Goal: Entertainment & Leisure: Browse casually

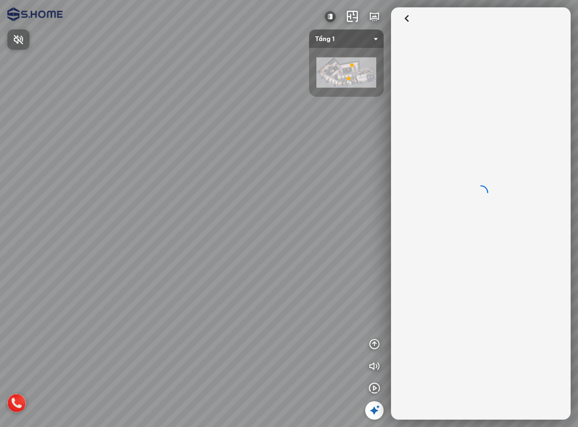
drag, startPoint x: 260, startPoint y: 225, endPoint x: 317, endPoint y: 224, distance: 57.1
click at [316, 224] on div at bounding box center [289, 213] width 578 height 427
drag, startPoint x: 231, startPoint y: 208, endPoint x: 293, endPoint y: 211, distance: 61.8
click at [293, 211] on div at bounding box center [289, 213] width 578 height 427
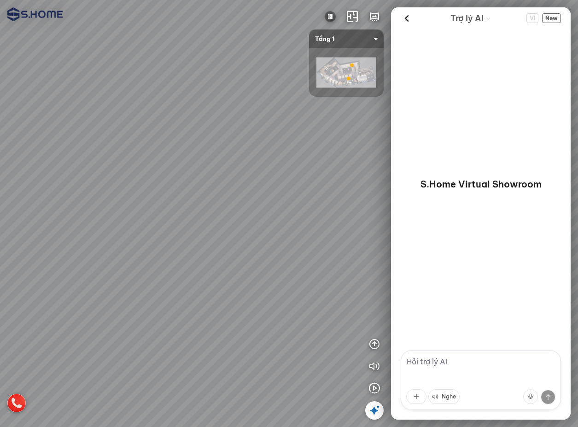
drag, startPoint x: 229, startPoint y: 214, endPoint x: 277, endPoint y: 216, distance: 48.4
click at [273, 216] on div at bounding box center [289, 213] width 578 height 427
drag, startPoint x: 237, startPoint y: 221, endPoint x: 301, endPoint y: 233, distance: 65.1
click at [301, 233] on div at bounding box center [289, 213] width 578 height 427
drag, startPoint x: 257, startPoint y: 236, endPoint x: 308, endPoint y: 225, distance: 52.2
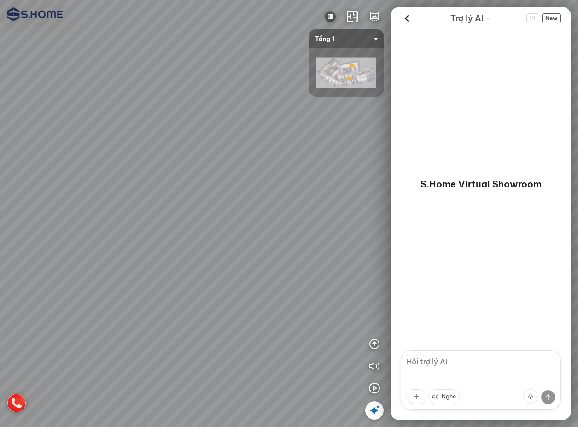
click at [306, 226] on div at bounding box center [289, 213] width 578 height 427
drag, startPoint x: 247, startPoint y: 228, endPoint x: 305, endPoint y: 237, distance: 59.1
click at [305, 237] on div at bounding box center [289, 213] width 578 height 427
drag, startPoint x: 272, startPoint y: 242, endPoint x: 313, endPoint y: 252, distance: 42.5
click at [313, 252] on div at bounding box center [289, 213] width 578 height 427
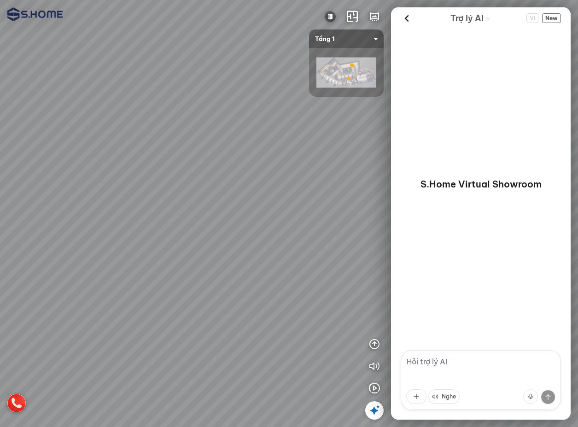
click at [317, 264] on div at bounding box center [289, 213] width 578 height 427
drag, startPoint x: 270, startPoint y: 256, endPoint x: 304, endPoint y: 245, distance: 35.4
click at [301, 246] on div at bounding box center [289, 213] width 578 height 427
drag, startPoint x: 256, startPoint y: 249, endPoint x: 315, endPoint y: 255, distance: 59.7
click at [315, 255] on div at bounding box center [289, 213] width 578 height 427
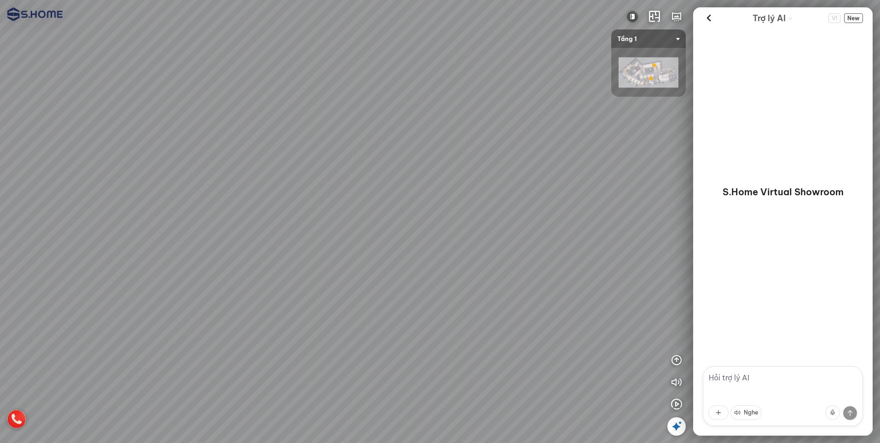
drag, startPoint x: 379, startPoint y: 223, endPoint x: 449, endPoint y: 209, distance: 70.9
click at [446, 210] on div at bounding box center [440, 221] width 880 height 443
drag, startPoint x: 436, startPoint y: 233, endPoint x: 385, endPoint y: 207, distance: 57.8
click at [389, 208] on div at bounding box center [440, 221] width 880 height 443
drag, startPoint x: 428, startPoint y: 222, endPoint x: 457, endPoint y: 246, distance: 37.7
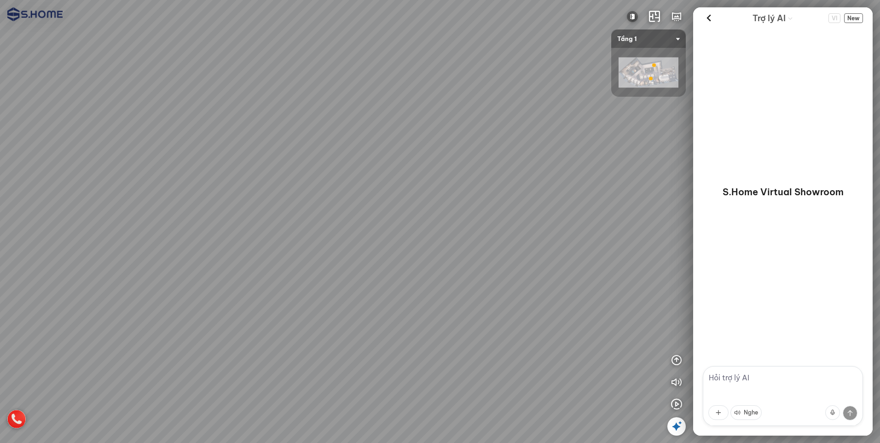
click at [457, 246] on div at bounding box center [440, 221] width 880 height 443
drag, startPoint x: 452, startPoint y: 245, endPoint x: 440, endPoint y: 277, distance: 33.5
click at [442, 275] on div at bounding box center [440, 221] width 880 height 443
drag, startPoint x: 452, startPoint y: 265, endPoint x: 396, endPoint y: 263, distance: 55.7
click at [396, 263] on div at bounding box center [440, 221] width 880 height 443
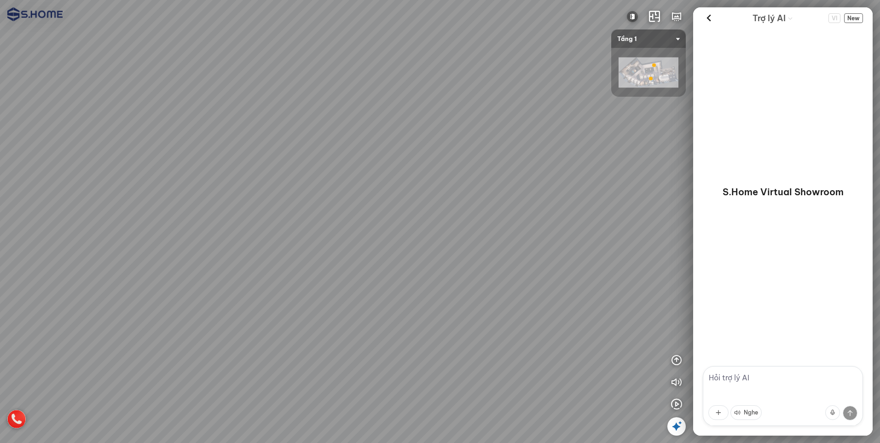
drag, startPoint x: 433, startPoint y: 227, endPoint x: 369, endPoint y: 251, distance: 68.7
click at [369, 251] on div at bounding box center [440, 221] width 880 height 443
drag, startPoint x: 448, startPoint y: 247, endPoint x: 389, endPoint y: 261, distance: 60.1
click at [390, 261] on div at bounding box center [440, 221] width 880 height 443
drag, startPoint x: 389, startPoint y: 258, endPoint x: 360, endPoint y: 249, distance: 30.9
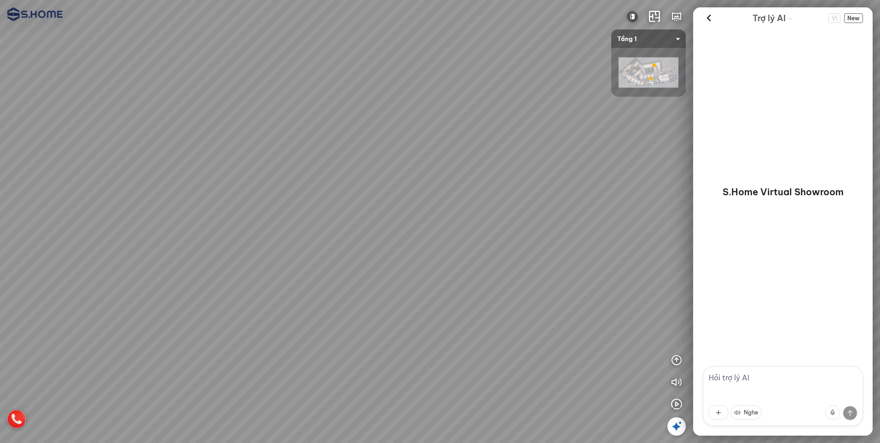
click at [356, 249] on div at bounding box center [440, 221] width 880 height 443
drag, startPoint x: 374, startPoint y: 254, endPoint x: 344, endPoint y: 249, distance: 29.8
click at [344, 249] on div at bounding box center [440, 221] width 880 height 443
drag, startPoint x: 344, startPoint y: 249, endPoint x: 405, endPoint y: 283, distance: 69.4
click at [388, 277] on div at bounding box center [440, 221] width 880 height 443
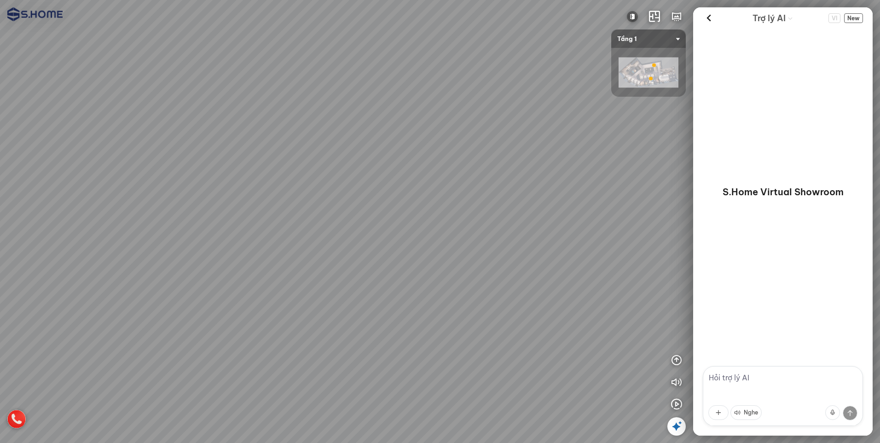
drag, startPoint x: 385, startPoint y: 260, endPoint x: 439, endPoint y: 275, distance: 55.8
click at [439, 275] on div at bounding box center [440, 221] width 880 height 443
drag, startPoint x: 432, startPoint y: 266, endPoint x: 450, endPoint y: 264, distance: 18.1
click at [448, 265] on div at bounding box center [440, 221] width 880 height 443
drag, startPoint x: 445, startPoint y: 263, endPoint x: 491, endPoint y: 243, distance: 50.7
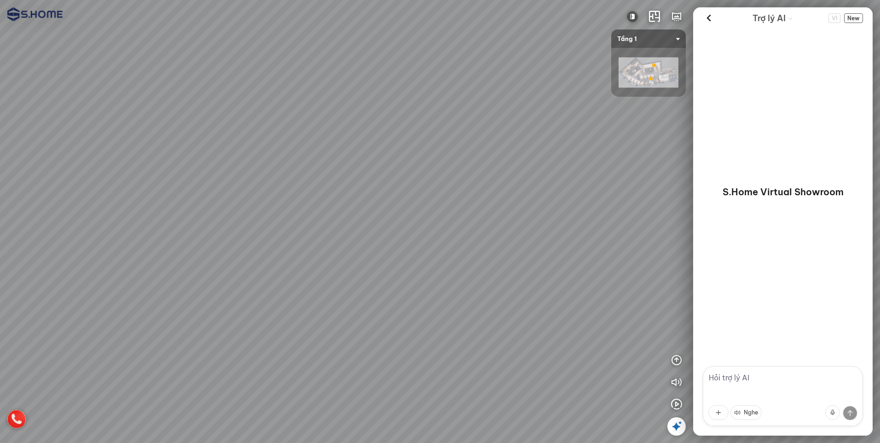
click at [483, 247] on div at bounding box center [440, 221] width 880 height 443
drag, startPoint x: 488, startPoint y: 256, endPoint x: 473, endPoint y: 213, distance: 46.0
click at [473, 215] on div at bounding box center [440, 221] width 880 height 443
drag, startPoint x: 476, startPoint y: 233, endPoint x: 372, endPoint y: 191, distance: 112.3
click at [374, 189] on div at bounding box center [440, 221] width 880 height 443
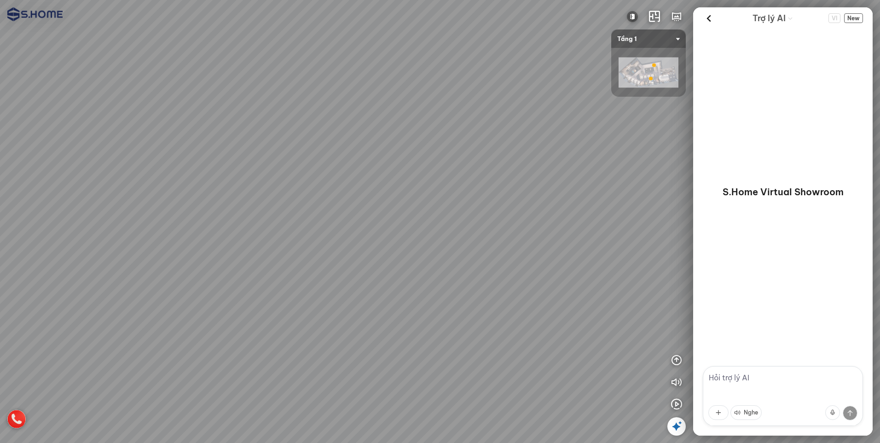
click at [365, 210] on div at bounding box center [440, 221] width 880 height 443
drag, startPoint x: 416, startPoint y: 230, endPoint x: 366, endPoint y: 245, distance: 52.1
click at [369, 245] on div at bounding box center [440, 221] width 880 height 443
drag, startPoint x: 407, startPoint y: 244, endPoint x: 370, endPoint y: 264, distance: 41.8
click at [377, 261] on div at bounding box center [440, 221] width 880 height 443
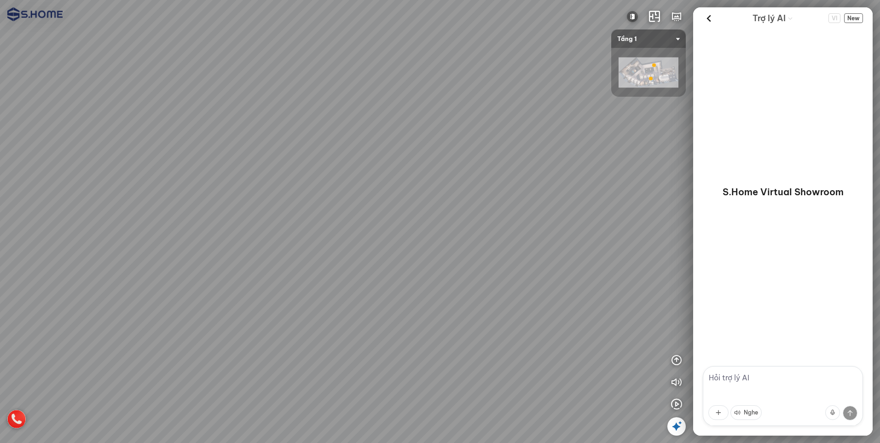
drag, startPoint x: 417, startPoint y: 265, endPoint x: 360, endPoint y: 251, distance: 59.1
click at [360, 251] on div at bounding box center [440, 221] width 880 height 443
drag, startPoint x: 398, startPoint y: 260, endPoint x: 352, endPoint y: 251, distance: 46.9
click at [353, 251] on div at bounding box center [440, 221] width 880 height 443
drag, startPoint x: 416, startPoint y: 260, endPoint x: 372, endPoint y: 258, distance: 43.8
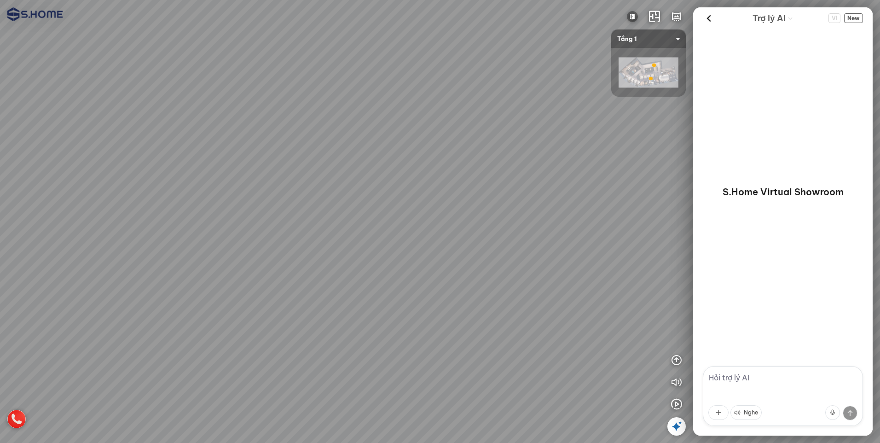
click at [372, 258] on div at bounding box center [440, 221] width 880 height 443
drag, startPoint x: 416, startPoint y: 262, endPoint x: 370, endPoint y: 262, distance: 46.9
click at [370, 262] on div at bounding box center [440, 221] width 880 height 443
drag
click at [362, 254] on div at bounding box center [440, 221] width 880 height 443
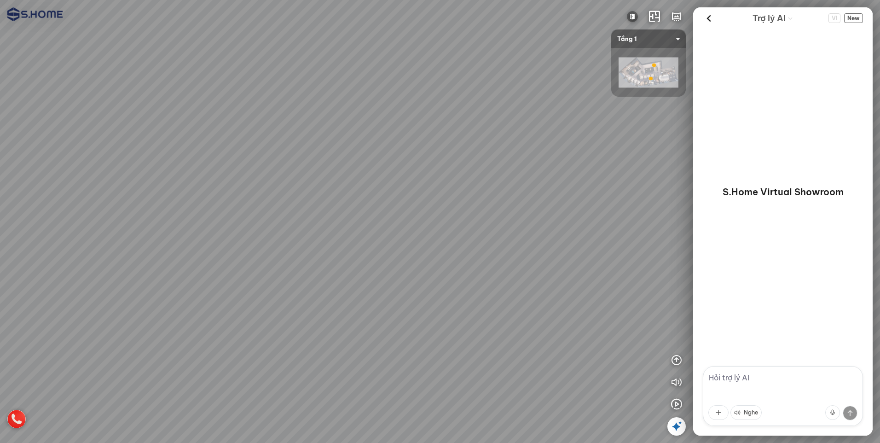
click at [356, 253] on div at bounding box center [440, 221] width 880 height 443
click at [382, 215] on div at bounding box center [440, 221] width 880 height 443
click at [394, 199] on div at bounding box center [440, 221] width 880 height 443
click at [400, 210] on div at bounding box center [440, 221] width 880 height 443
click at [484, 249] on div at bounding box center [440, 221] width 880 height 443
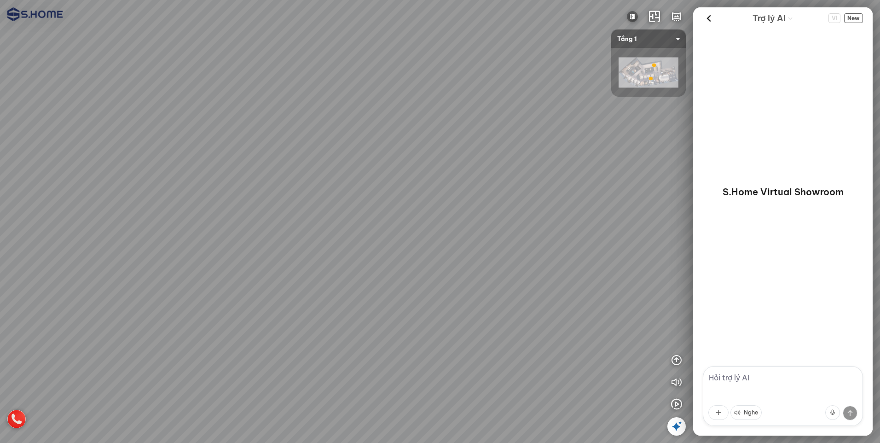
click at [468, 259] on div at bounding box center [440, 221] width 880 height 443
click at [492, 293] on div at bounding box center [440, 221] width 880 height 443
click at [490, 287] on div at bounding box center [440, 221] width 880 height 443
click at [539, 284] on div at bounding box center [440, 221] width 880 height 443
click at [434, 229] on div at bounding box center [440, 221] width 880 height 443
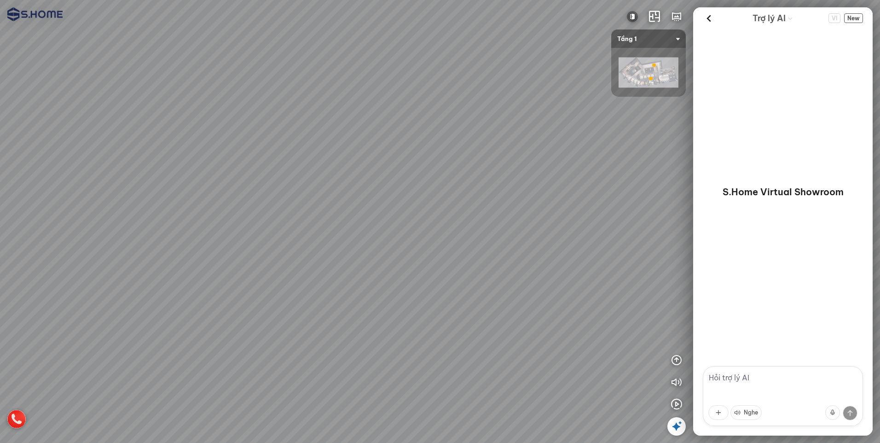
click at [549, 215] on div at bounding box center [440, 221] width 880 height 443
click at [567, 249] on div at bounding box center [440, 221] width 880 height 443
click at [496, 234] on div at bounding box center [440, 221] width 880 height 443
click at [408, 245] on div at bounding box center [440, 221] width 880 height 443
click at [447, 224] on div at bounding box center [440, 221] width 880 height 443
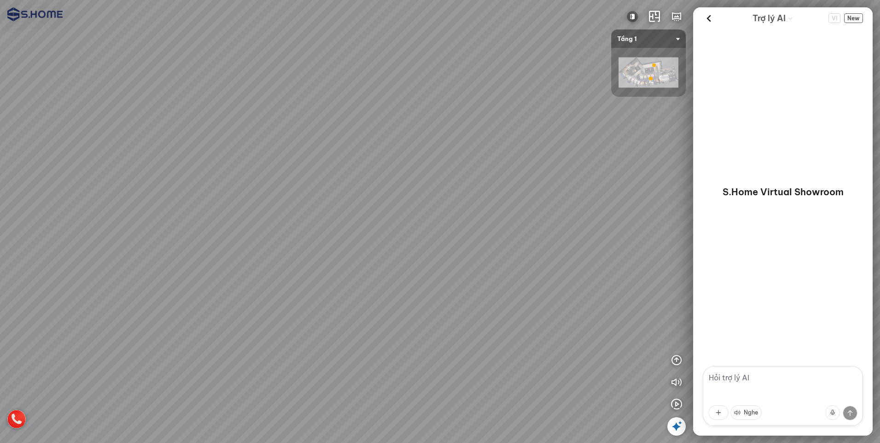
click at [524, 243] on div at bounding box center [440, 221] width 880 height 443
click at [316, 221] on div at bounding box center [440, 221] width 880 height 443
click at [239, 236] on div at bounding box center [440, 221] width 880 height 443
click at [466, 266] on div at bounding box center [440, 221] width 880 height 443
click at [367, 245] on div at bounding box center [440, 221] width 880 height 443
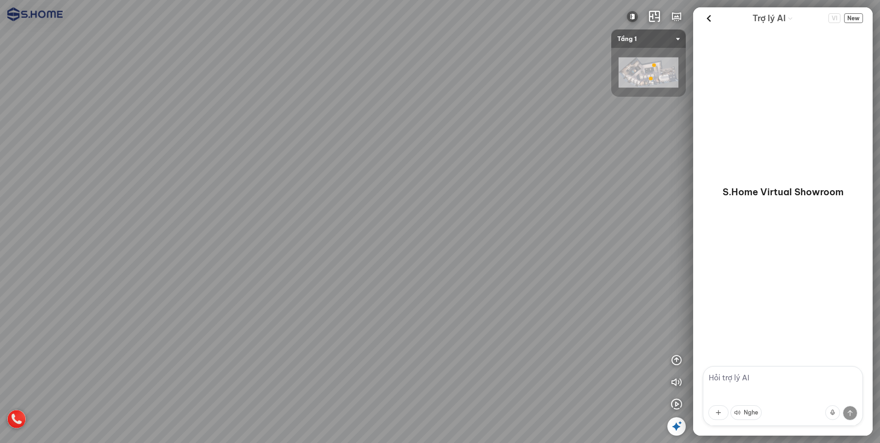
click at [391, 265] on div at bounding box center [440, 221] width 880 height 443
click at [301, 247] on div at bounding box center [440, 221] width 880 height 443
click at [344, 263] on div at bounding box center [440, 221] width 880 height 443
click at [331, 254] on div at bounding box center [440, 221] width 880 height 443
click at [365, 268] on div at bounding box center [440, 221] width 880 height 443
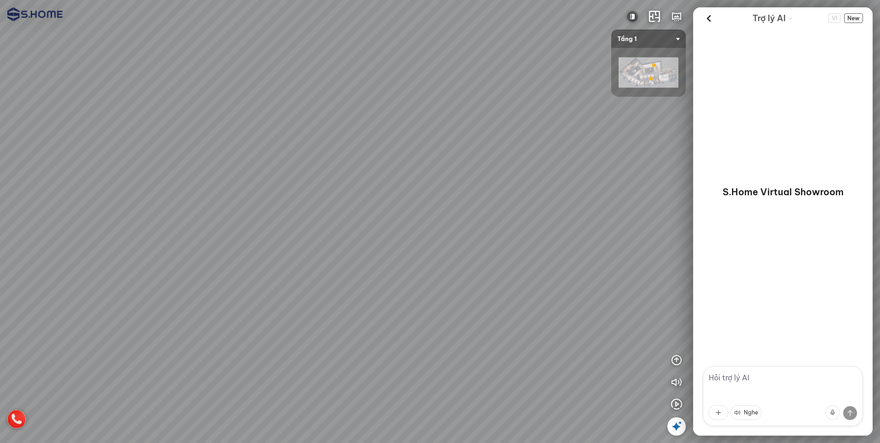
click at [427, 236] on div at bounding box center [440, 221] width 880 height 443
click at [430, 53] on div at bounding box center [440, 221] width 880 height 443
click at [401, 94] on div at bounding box center [440, 221] width 880 height 443
click at [361, 104] on div at bounding box center [440, 221] width 880 height 443
click at [469, 101] on div at bounding box center [440, 221] width 880 height 443
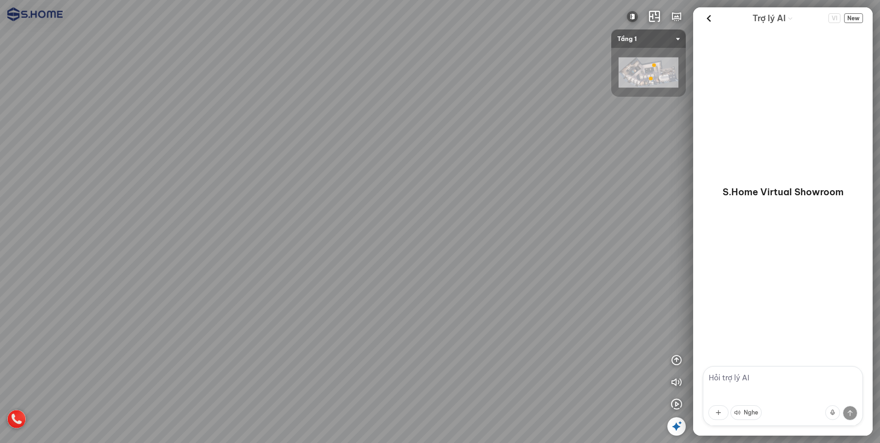
click at [577, 145] on div at bounding box center [440, 221] width 880 height 443
click at [487, 184] on div at bounding box center [440, 221] width 880 height 443
click at [484, 199] on div at bounding box center [440, 221] width 880 height 443
click at [451, 216] on div at bounding box center [440, 221] width 880 height 443
click at [442, 238] on div at bounding box center [440, 221] width 880 height 443
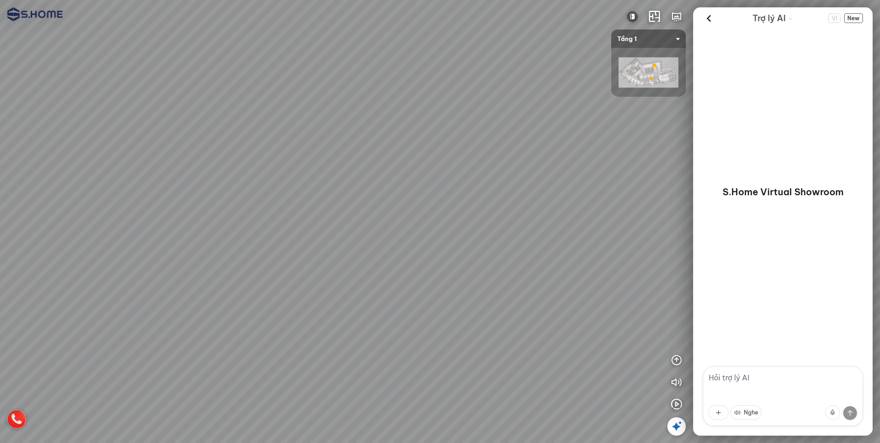
click at [222, 292] on div at bounding box center [440, 221] width 880 height 443
click at [202, 282] on div at bounding box center [440, 221] width 880 height 443
click at [245, 284] on div at bounding box center [440, 221] width 880 height 443
click at [425, 283] on div at bounding box center [440, 221] width 880 height 443
click at [472, 280] on div at bounding box center [440, 221] width 880 height 443
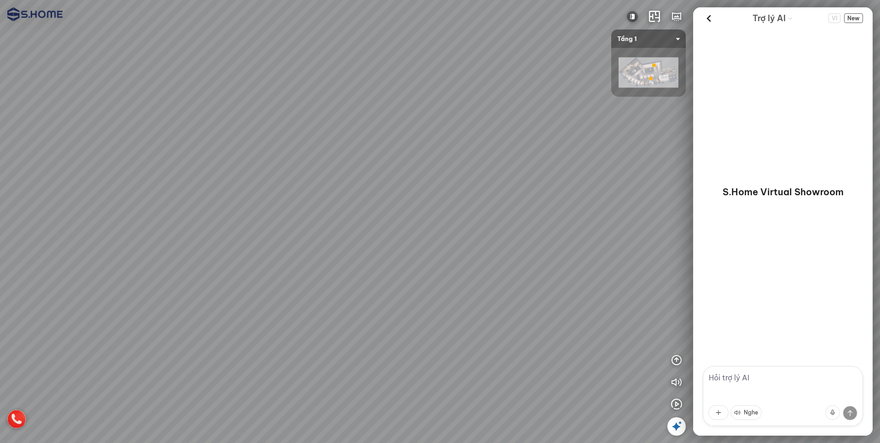
click at [459, 279] on div at bounding box center [440, 221] width 880 height 443
click at [440, 275] on div at bounding box center [440, 221] width 880 height 443
click at [432, 273] on div at bounding box center [440, 221] width 880 height 443
click at [416, 267] on div at bounding box center [440, 221] width 880 height 443
click at [526, 261] on div at bounding box center [440, 221] width 880 height 443
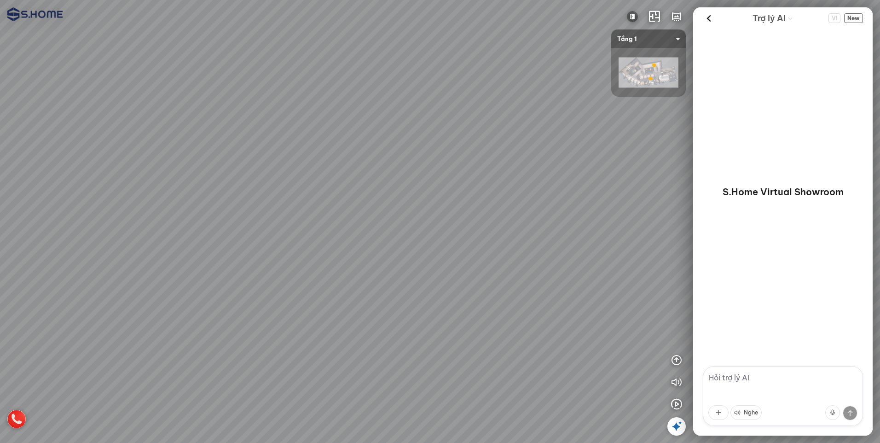
click at [434, 256] on div at bounding box center [440, 221] width 880 height 443
click at [437, 228] on div at bounding box center [440, 221] width 880 height 443
click at [422, 251] on div at bounding box center [440, 221] width 880 height 443
click at [447, 261] on div at bounding box center [440, 221] width 880 height 443
click at [444, 260] on div at bounding box center [440, 221] width 880 height 443
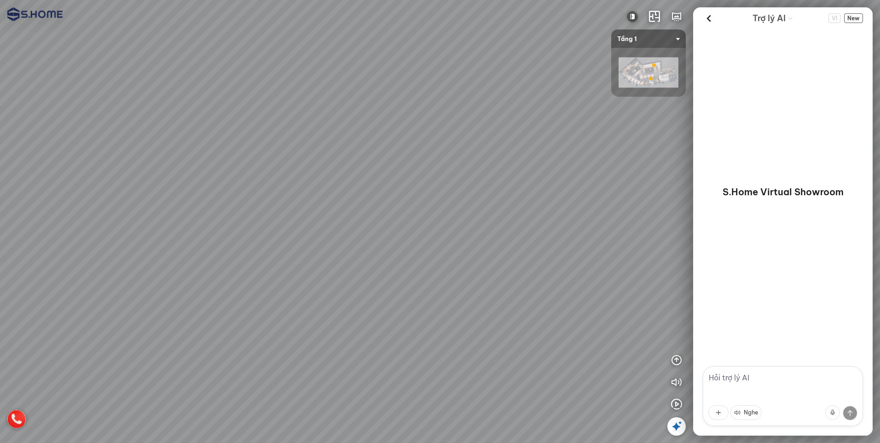
click at [380, 240] on div at bounding box center [440, 221] width 880 height 443
click at [439, 245] on div at bounding box center [440, 221] width 880 height 443
click at [387, 185] on div at bounding box center [440, 221] width 880 height 443
click at [414, 188] on div at bounding box center [440, 221] width 880 height 443
click at [450, 197] on div at bounding box center [440, 221] width 880 height 443
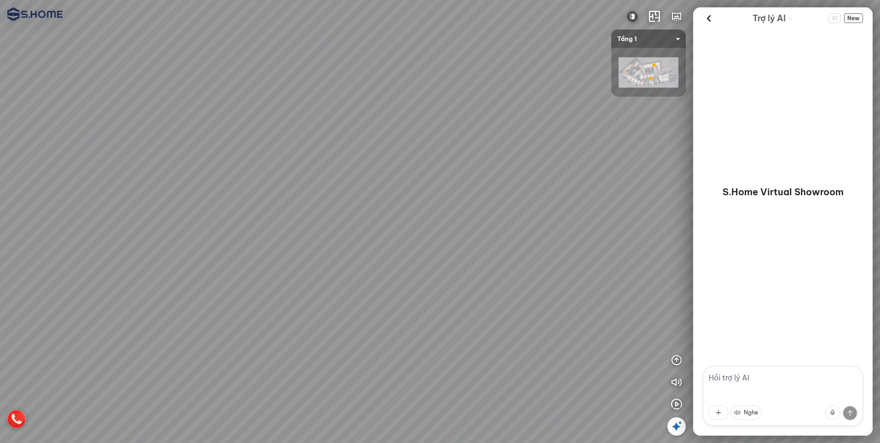
click at [506, 221] on div at bounding box center [440, 221] width 880 height 443
click at [383, 185] on div at bounding box center [440, 221] width 880 height 443
click at [434, 172] on div at bounding box center [440, 221] width 880 height 443
click at [453, 165] on div at bounding box center [440, 221] width 880 height 443
click at [508, 178] on div at bounding box center [440, 221] width 880 height 443
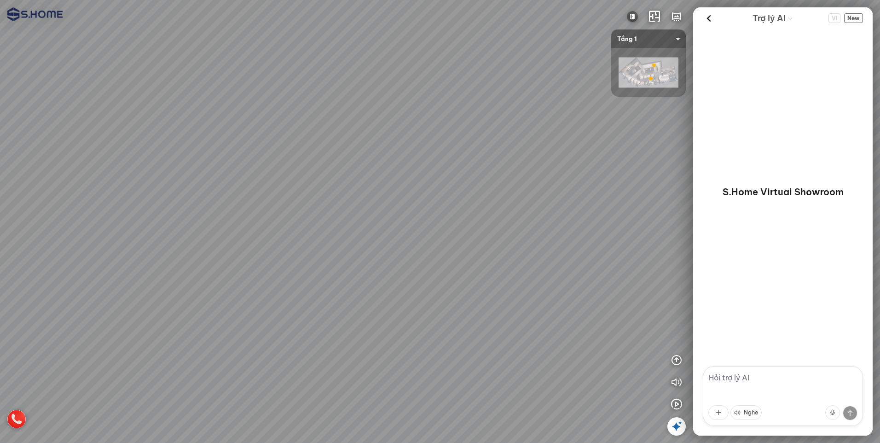
click at [509, 184] on div at bounding box center [440, 221] width 880 height 443
click at [537, 191] on div at bounding box center [440, 221] width 880 height 443
click at [422, 248] on div at bounding box center [440, 221] width 880 height 443
click at [382, 224] on div at bounding box center [440, 221] width 880 height 443
click at [446, 212] on div at bounding box center [440, 221] width 880 height 443
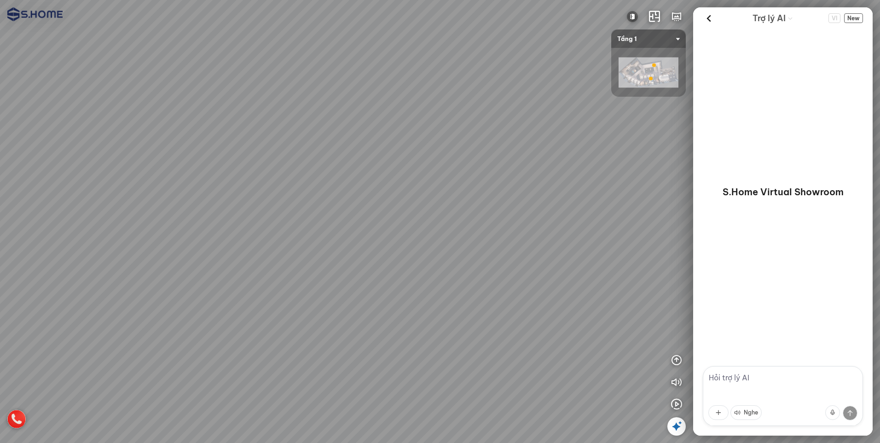
click at [452, 221] on div at bounding box center [440, 221] width 880 height 443
click at [489, 229] on div at bounding box center [440, 221] width 880 height 443
click at [487, 217] on div at bounding box center [440, 221] width 880 height 443
click at [478, 227] on div at bounding box center [440, 221] width 880 height 443
click at [516, 221] on div at bounding box center [440, 221] width 880 height 443
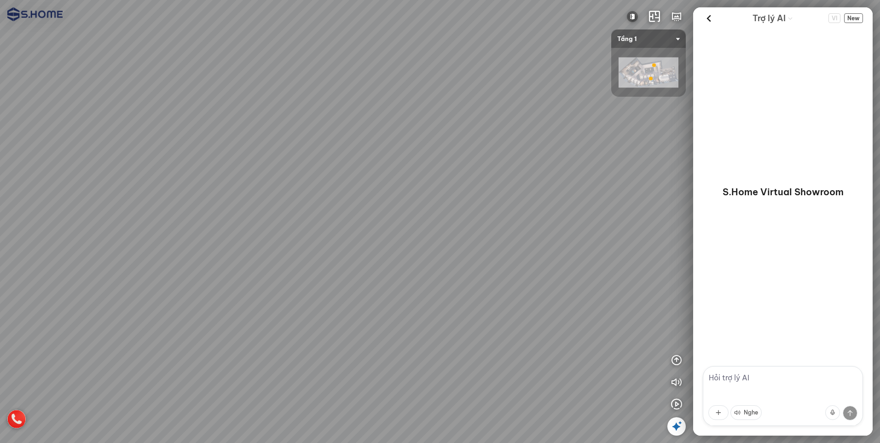
click at [517, 225] on div at bounding box center [440, 221] width 880 height 443
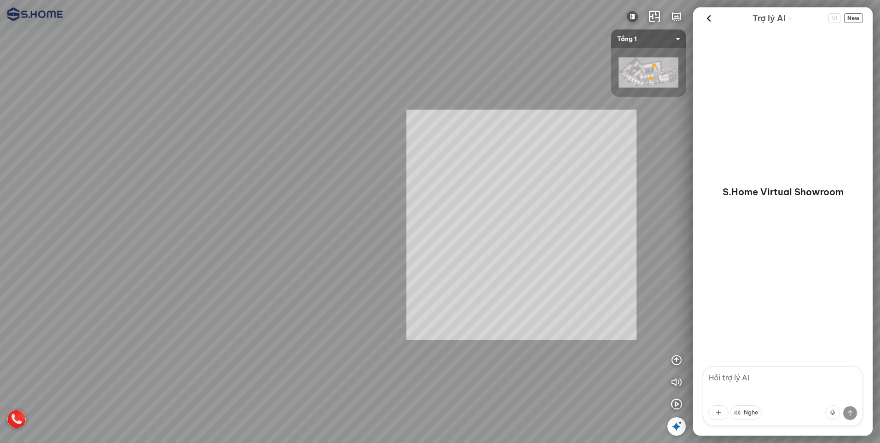
click at [388, 217] on div at bounding box center [440, 221] width 880 height 443
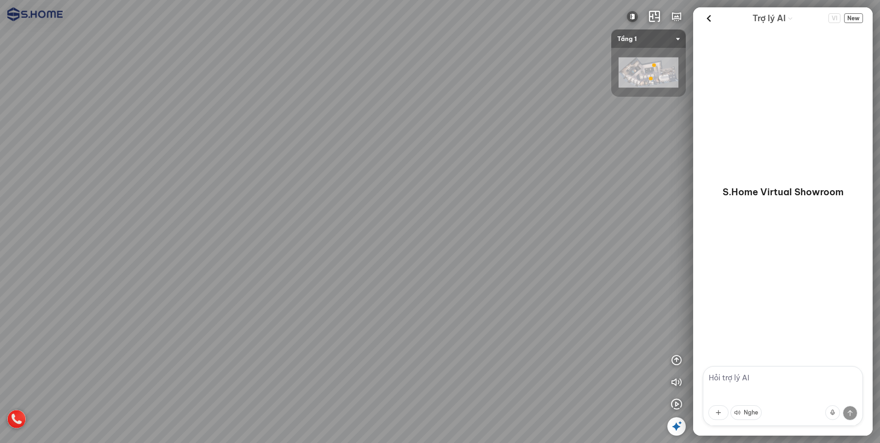
click at [312, 202] on div at bounding box center [440, 221] width 880 height 443
click at [273, 199] on div at bounding box center [440, 221] width 880 height 443
click at [250, 191] on div at bounding box center [440, 221] width 880 height 443
click at [202, 164] on div at bounding box center [440, 221] width 880 height 443
click at [290, 131] on div at bounding box center [440, 221] width 880 height 443
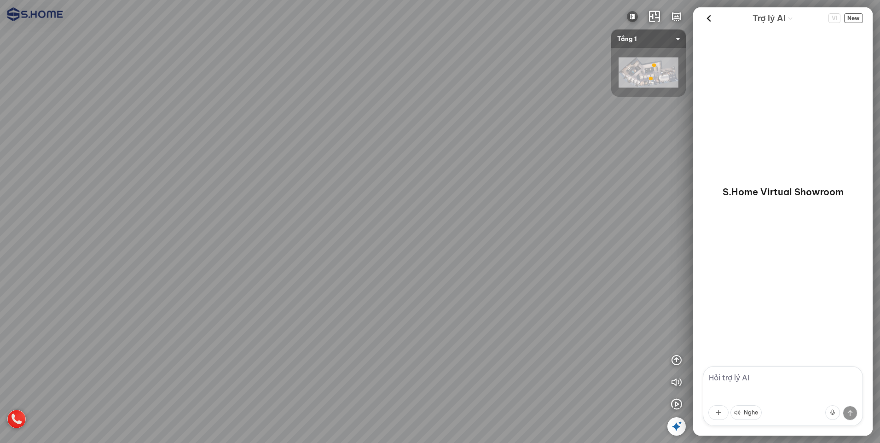
click at [510, 200] on div at bounding box center [440, 221] width 880 height 443
click at [463, 274] on div at bounding box center [440, 221] width 880 height 443
click at [462, 283] on div at bounding box center [440, 221] width 880 height 443
click at [449, 233] on div at bounding box center [440, 221] width 880 height 443
click at [257, 197] on div at bounding box center [440, 221] width 880 height 443
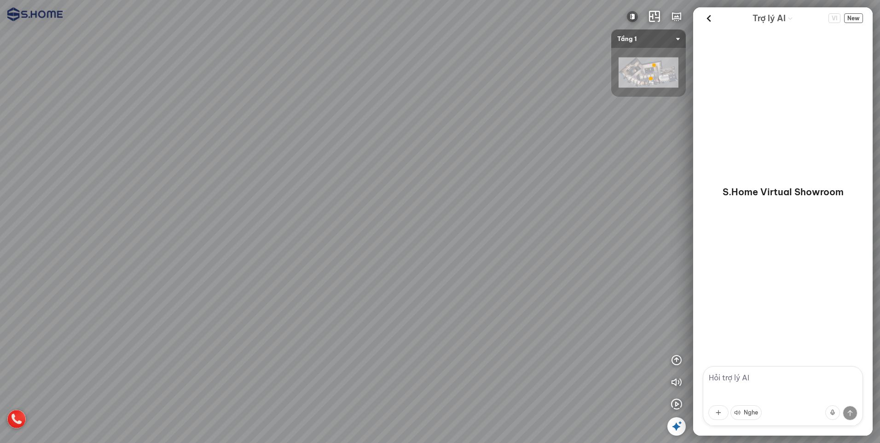
click at [371, 184] on div at bounding box center [440, 221] width 880 height 443
click at [398, 177] on div at bounding box center [440, 221] width 880 height 443
click at [479, 251] on div at bounding box center [440, 221] width 880 height 443
click at [441, 255] on div at bounding box center [440, 221] width 880 height 443
click at [486, 301] on div at bounding box center [440, 221] width 880 height 443
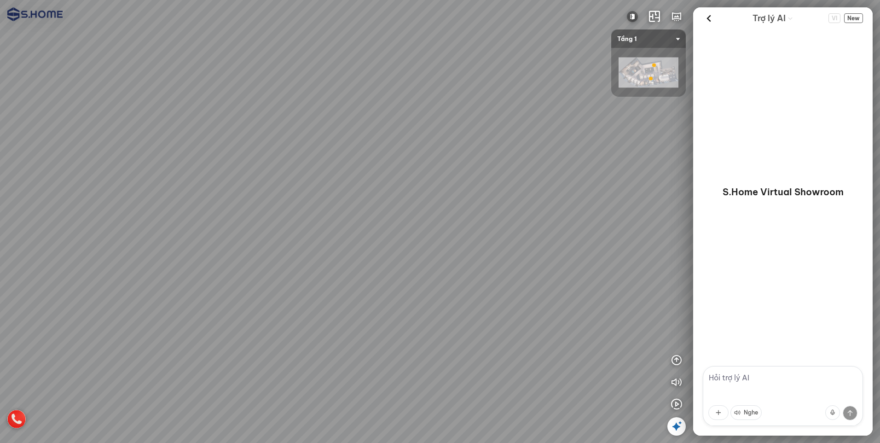
click at [468, 328] on div at bounding box center [440, 221] width 880 height 443
click at [419, 301] on div at bounding box center [440, 221] width 880 height 443
click at [407, 255] on div at bounding box center [440, 221] width 880 height 443
click at [447, 231] on div at bounding box center [440, 221] width 880 height 443
